Goal: Check status: Check status

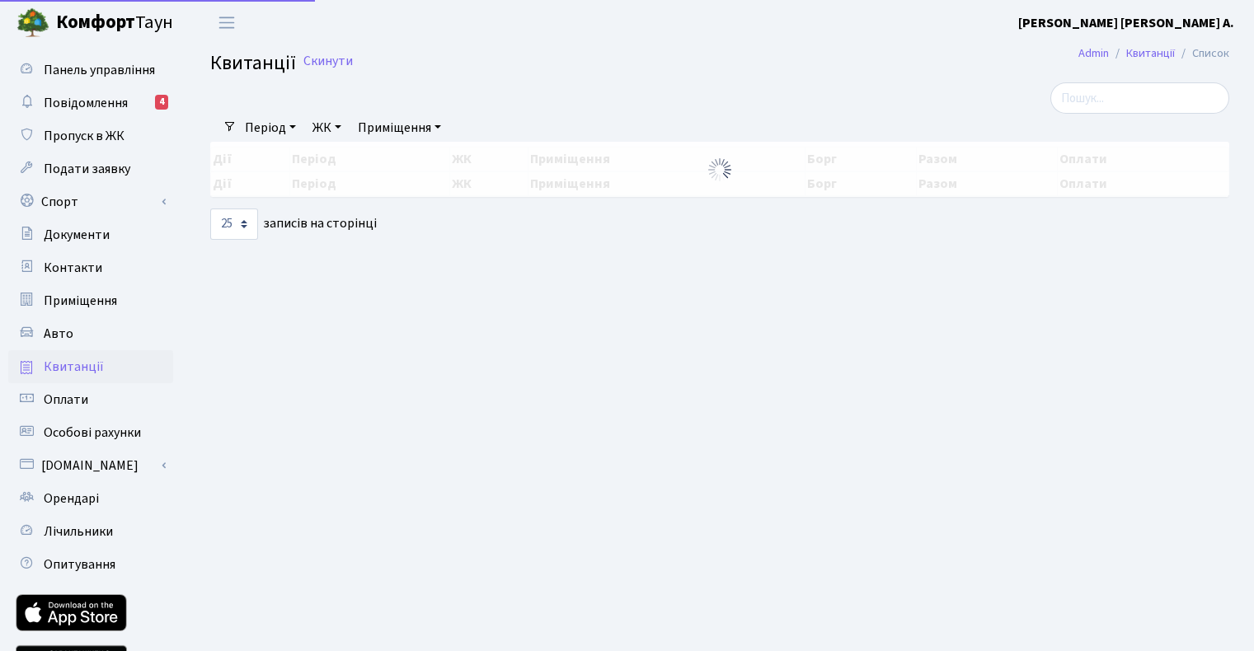
select select "25"
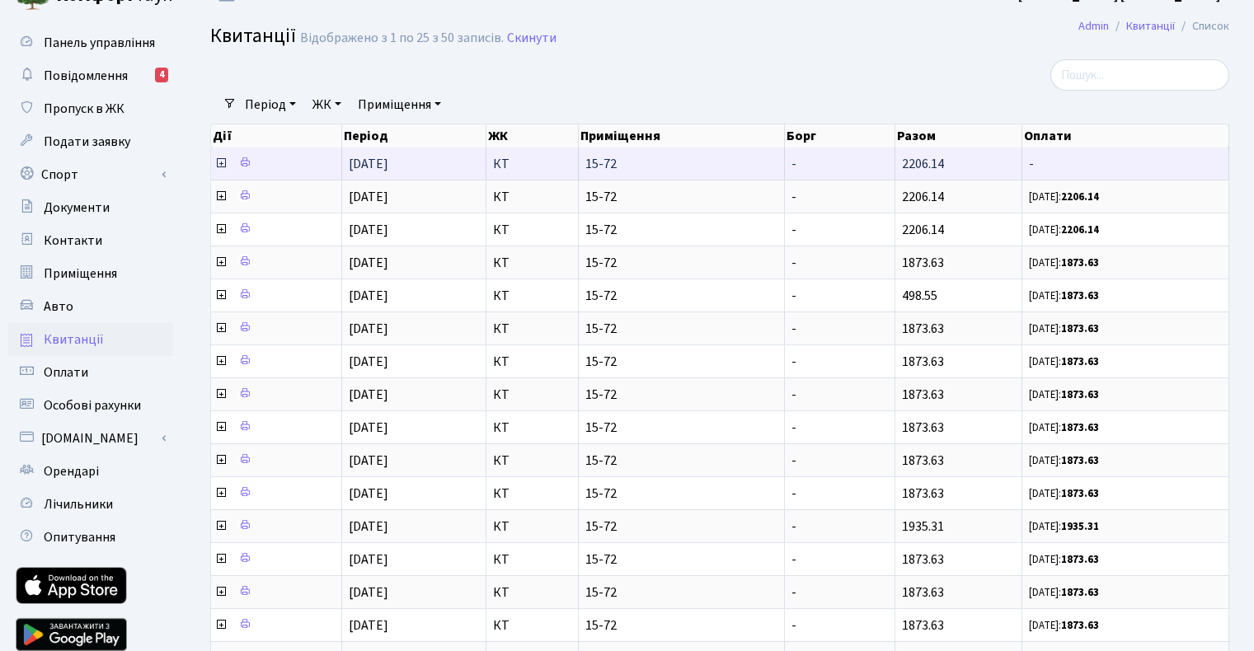
click at [219, 162] on icon at bounding box center [220, 163] width 13 height 13
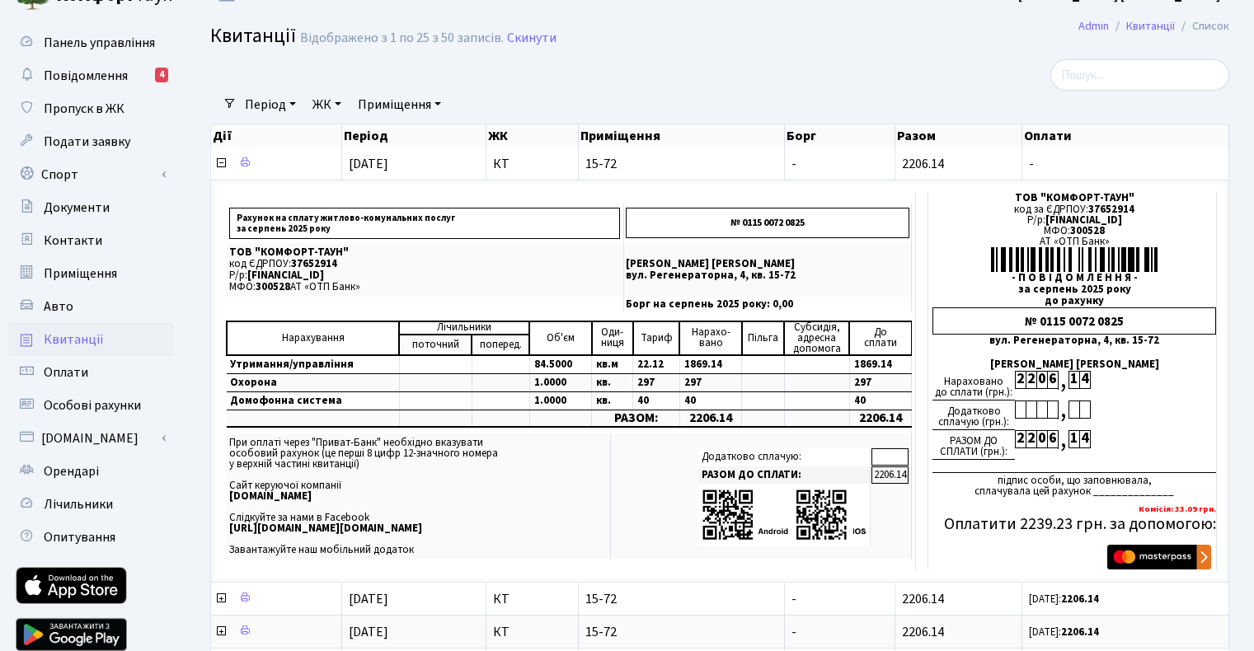
click at [68, 345] on span "Квитанції" at bounding box center [74, 340] width 60 height 18
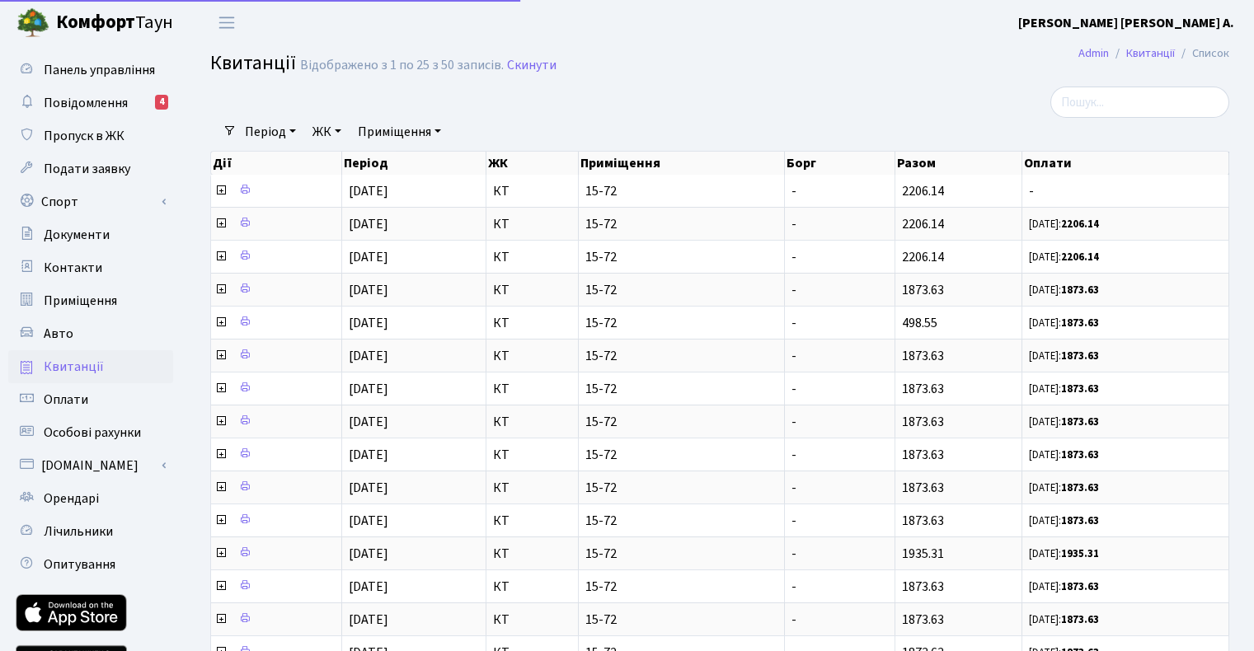
select select "25"
